Goal: Find specific page/section: Find specific page/section

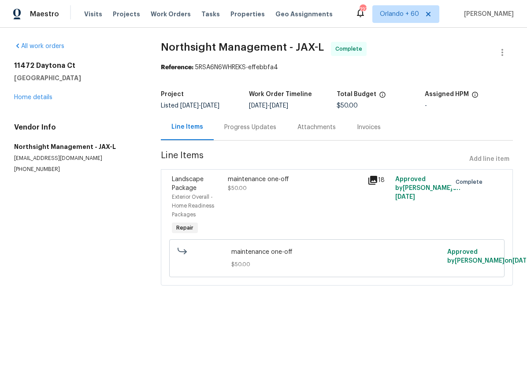
click at [275, 202] on div "maintenance one-off $50.00" at bounding box center [295, 205] width 140 height 67
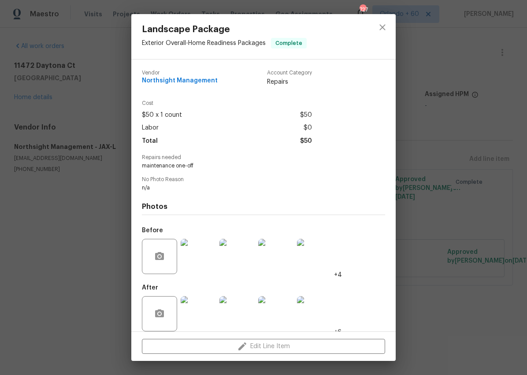
scroll to position [9, 0]
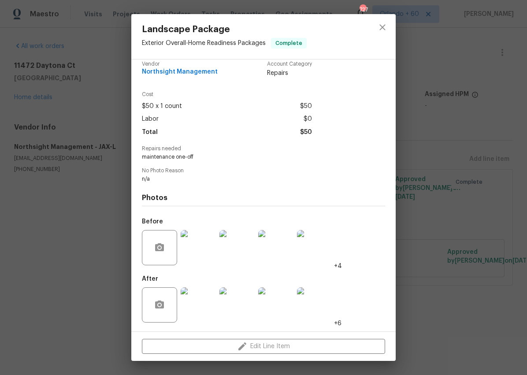
click at [437, 152] on div "Landscape Package Exterior Overall - Home Readiness Packages Complete Vendor No…" at bounding box center [263, 187] width 527 height 375
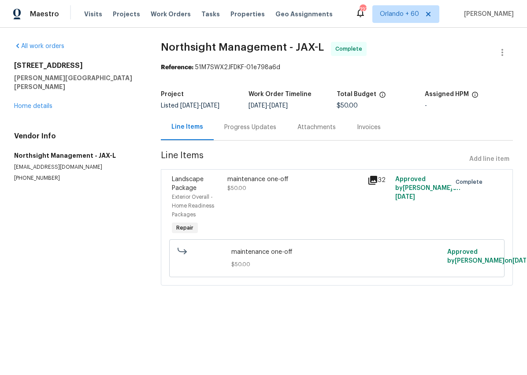
click at [254, 178] on div "maintenance one-off" at bounding box center [294, 179] width 134 height 9
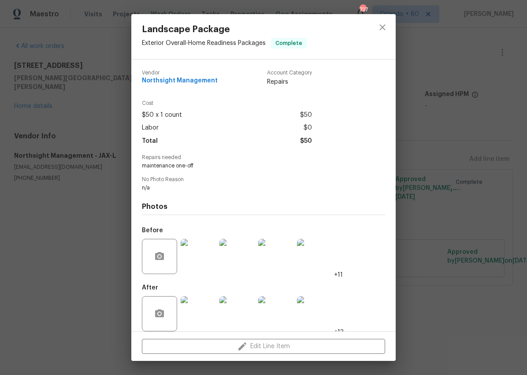
click at [73, 218] on div "Landscape Package Exterior Overall - Home Readiness Packages Complete Vendor No…" at bounding box center [263, 187] width 527 height 375
